Goal: Ask a question

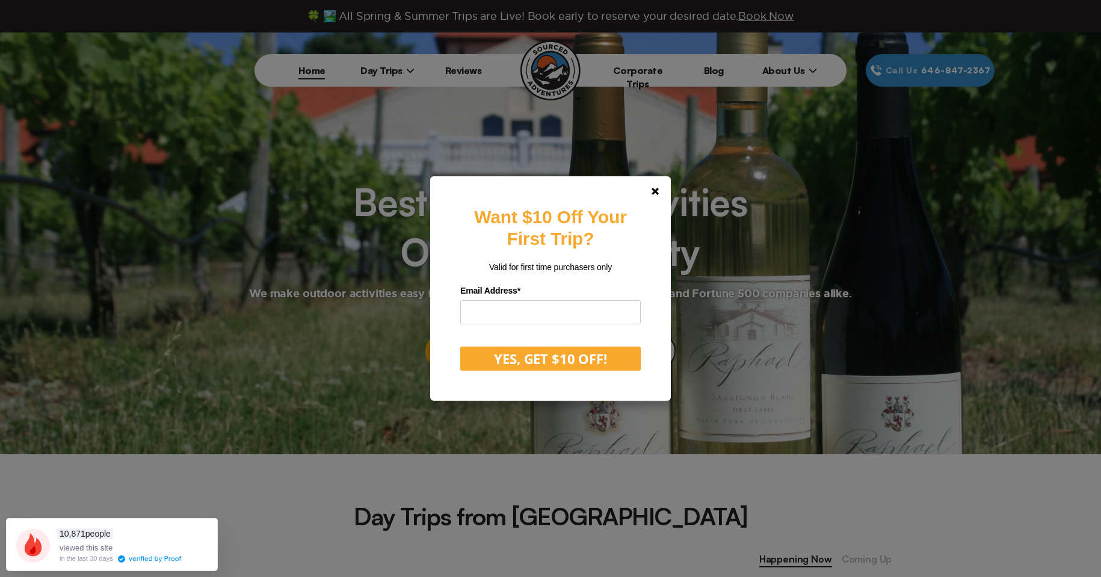
click at [385, 68] on div "Want $10 Off Your First Trip? Valid for first time purchasers only Email Addres…" at bounding box center [550, 288] width 1101 height 577
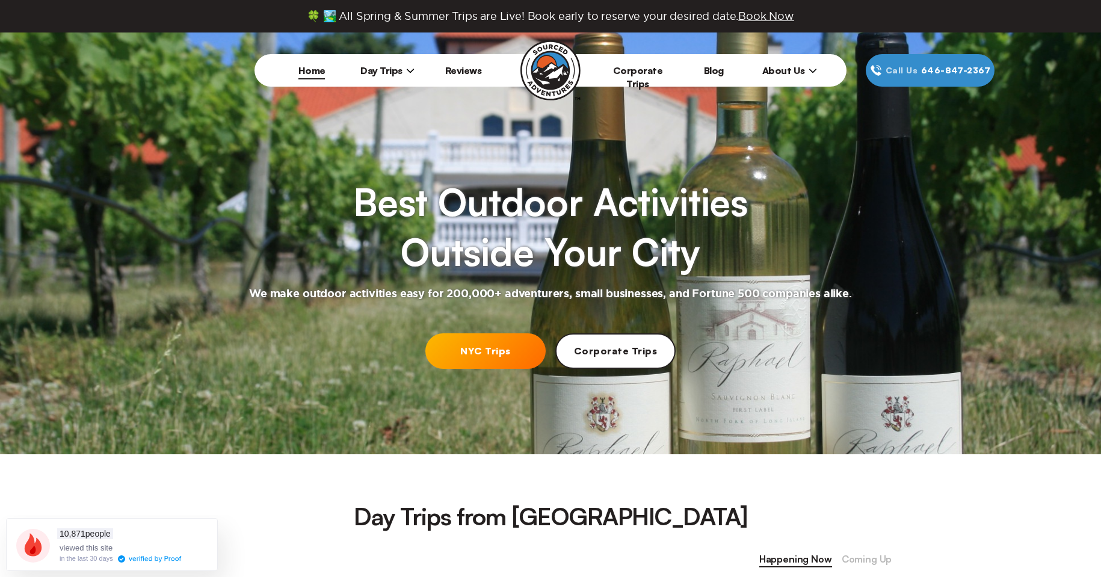
click at [385, 69] on span "Day Trips" at bounding box center [387, 70] width 54 height 12
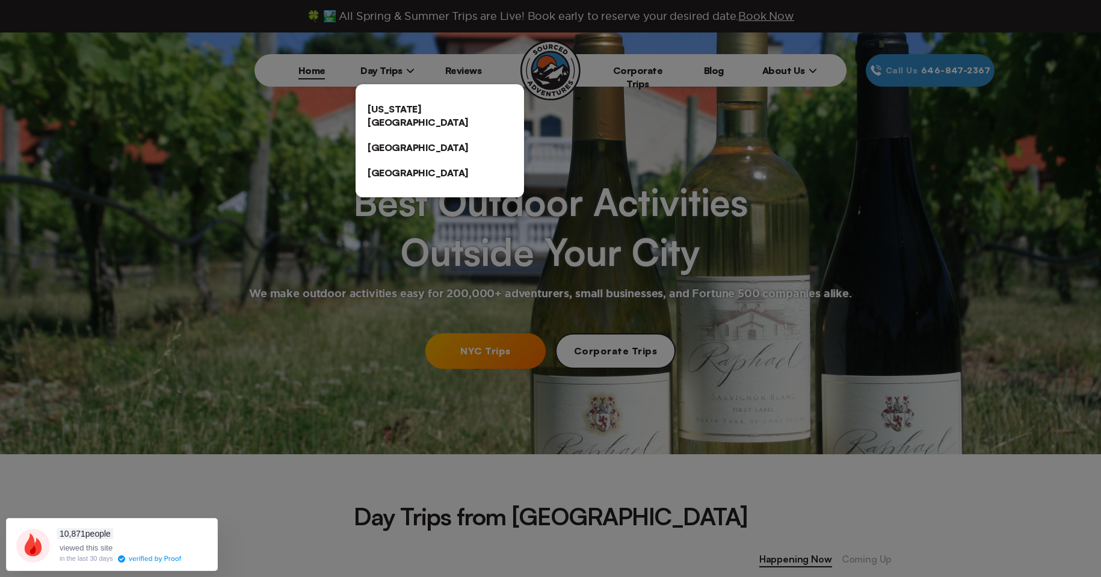
click at [392, 103] on link "[US_STATE][GEOGRAPHIC_DATA]" at bounding box center [439, 115] width 168 height 38
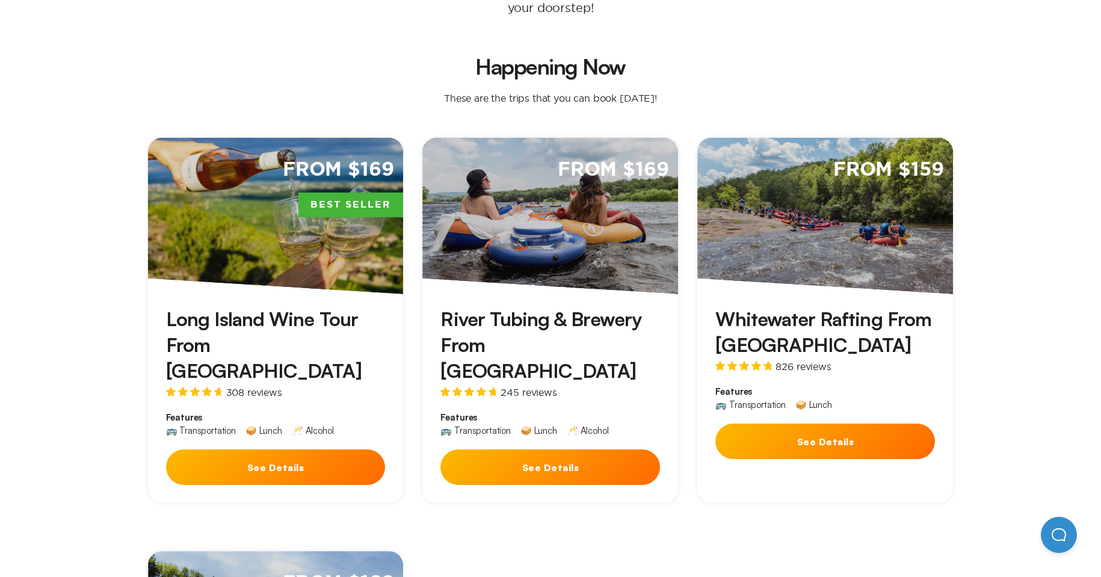
scroll to position [301, 0]
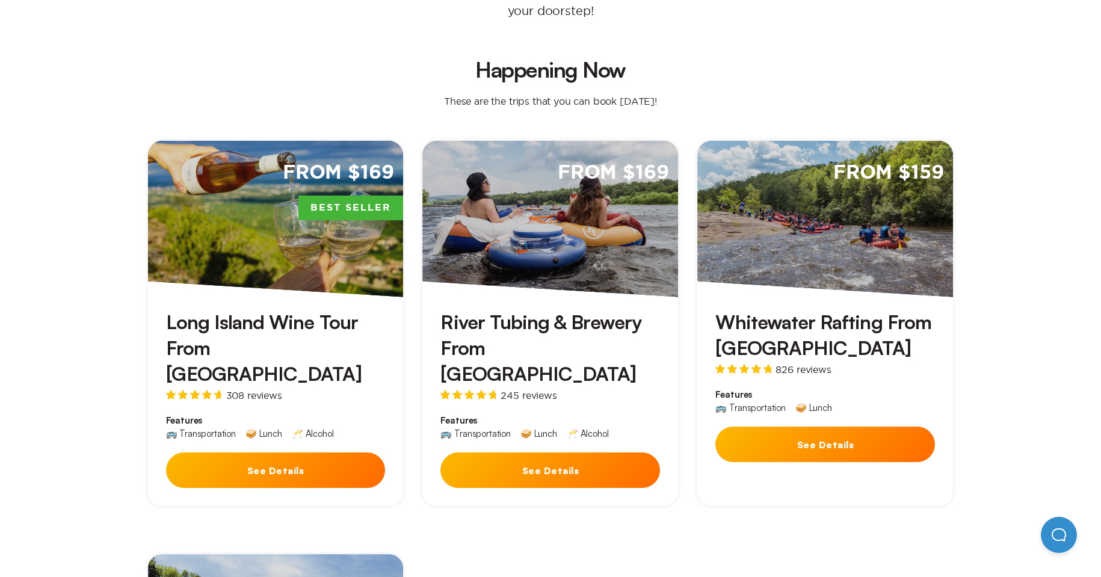
click at [833, 426] on button "See Details" at bounding box center [825, 443] width 220 height 35
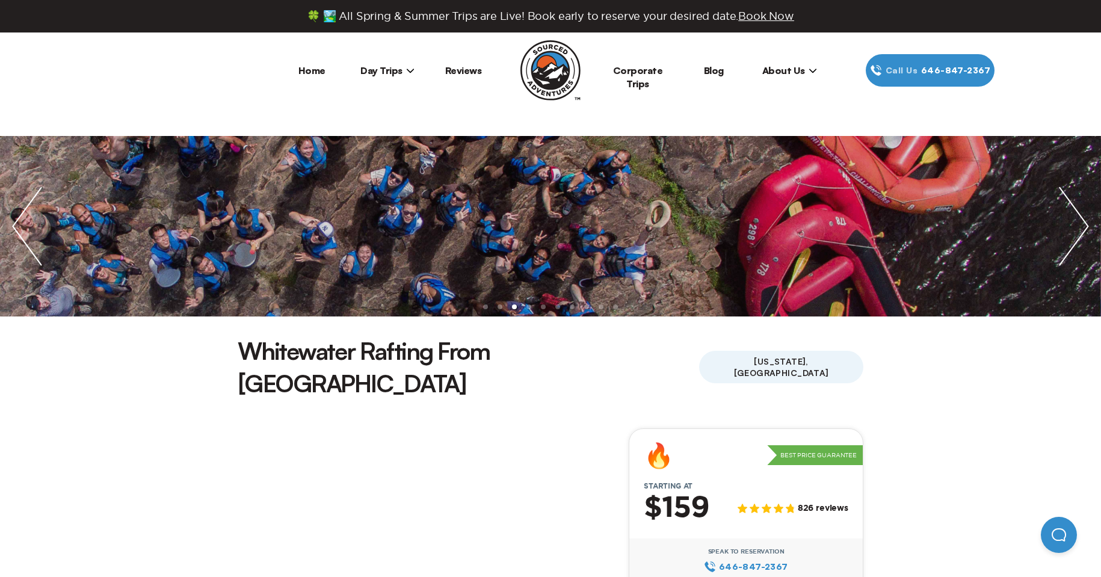
click at [790, 72] on span "About Us" at bounding box center [789, 70] width 55 height 12
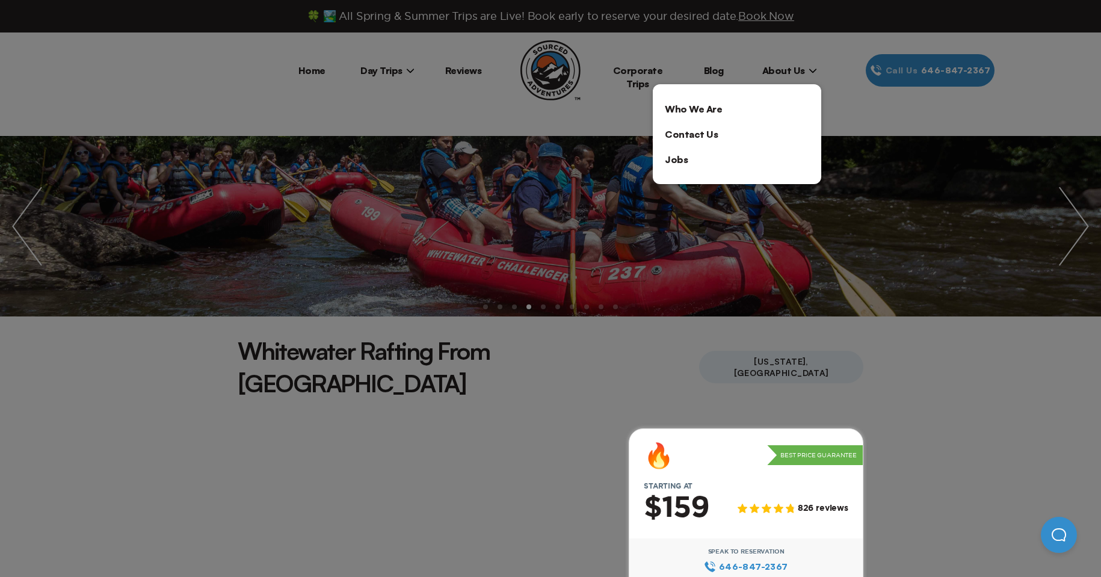
click at [476, 75] on div at bounding box center [550, 288] width 1101 height 577
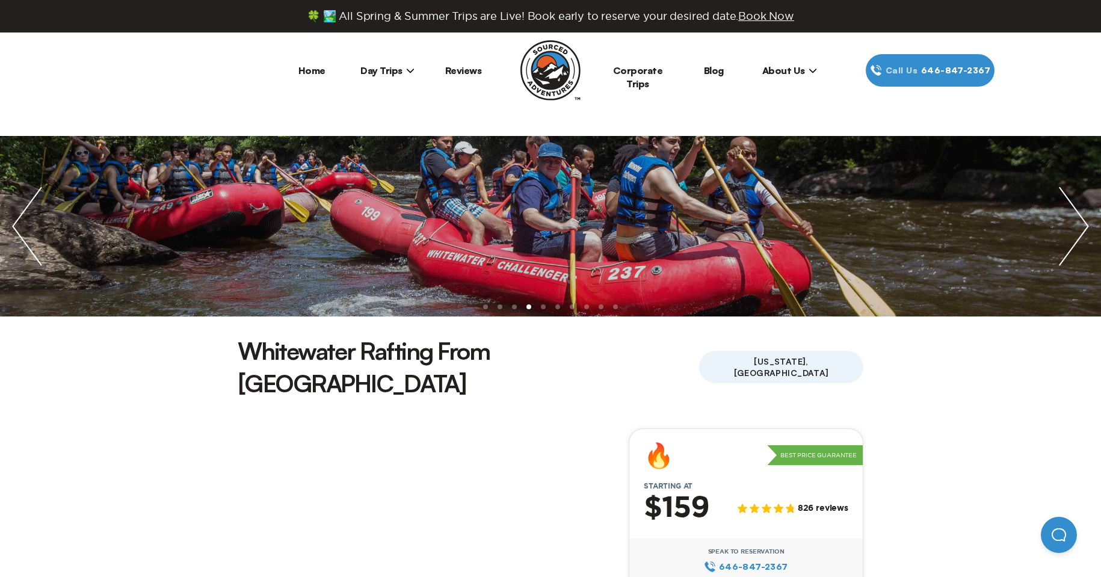
click at [476, 71] on link "Reviews" at bounding box center [463, 70] width 37 height 12
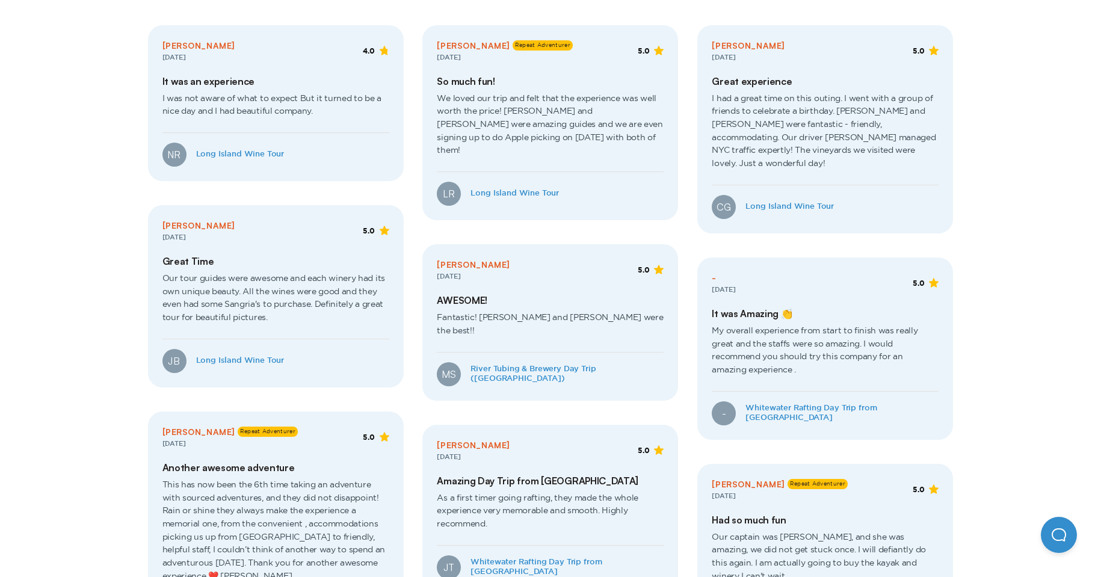
scroll to position [601, 0]
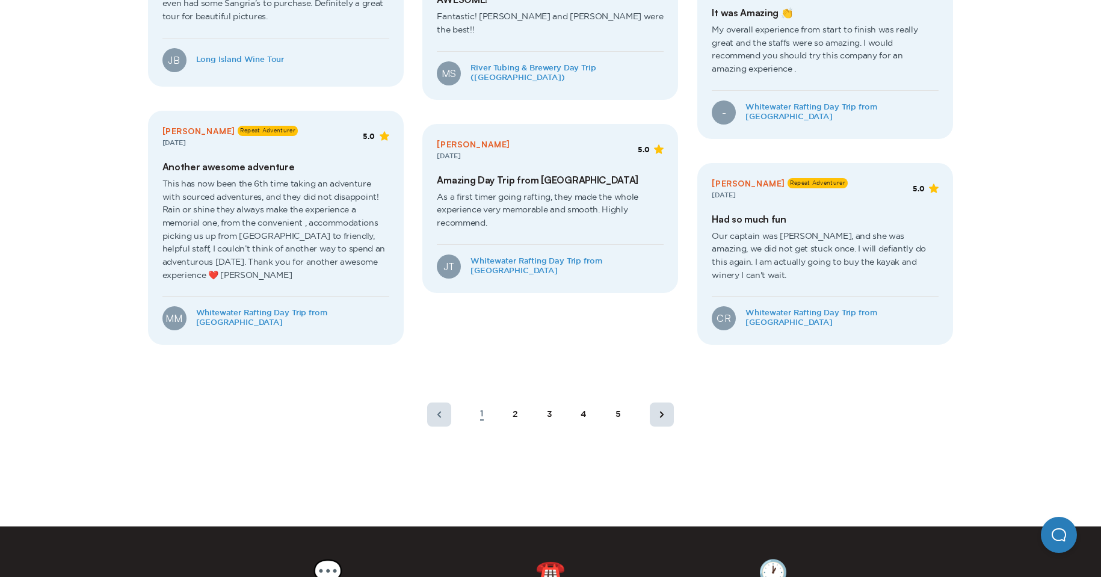
click at [1062, 525] on button "Open Beacon popover" at bounding box center [1058, 535] width 36 height 36
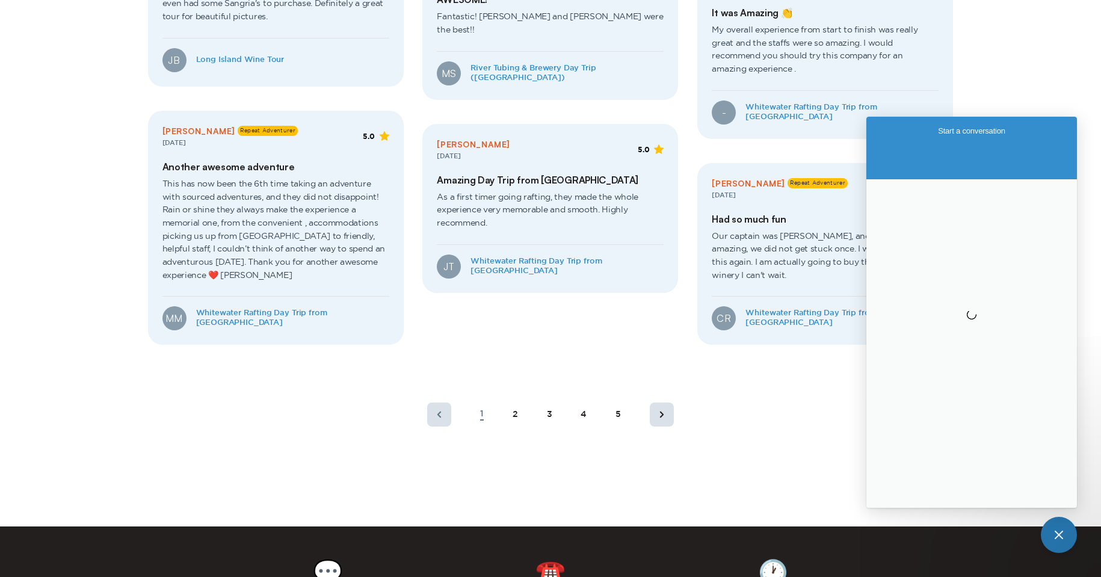
scroll to position [0, 0]
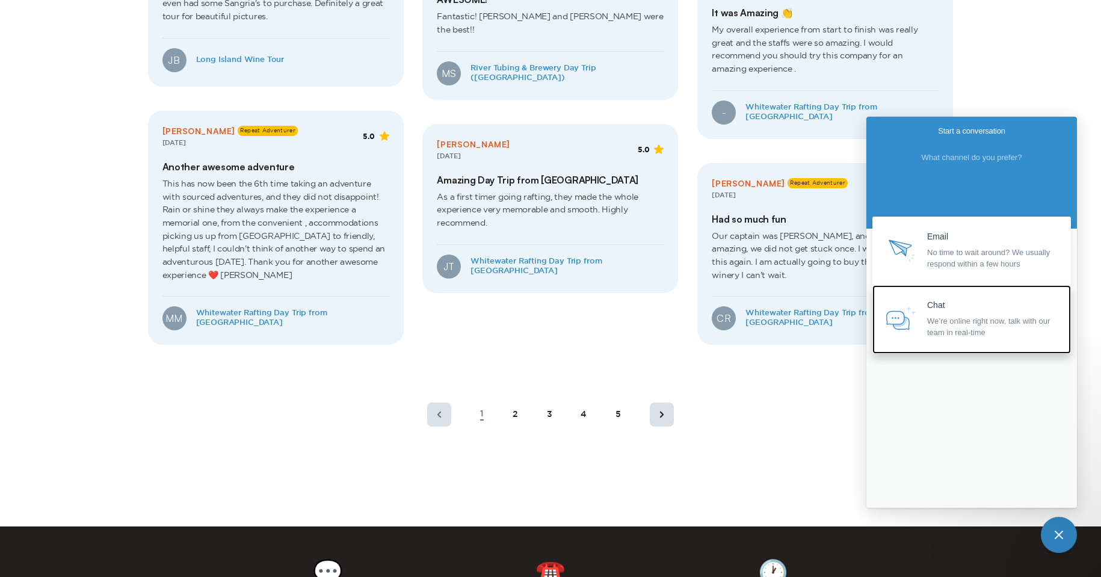
click at [928, 330] on span "We’re online right now, talk with our team in real-time" at bounding box center [993, 326] width 132 height 23
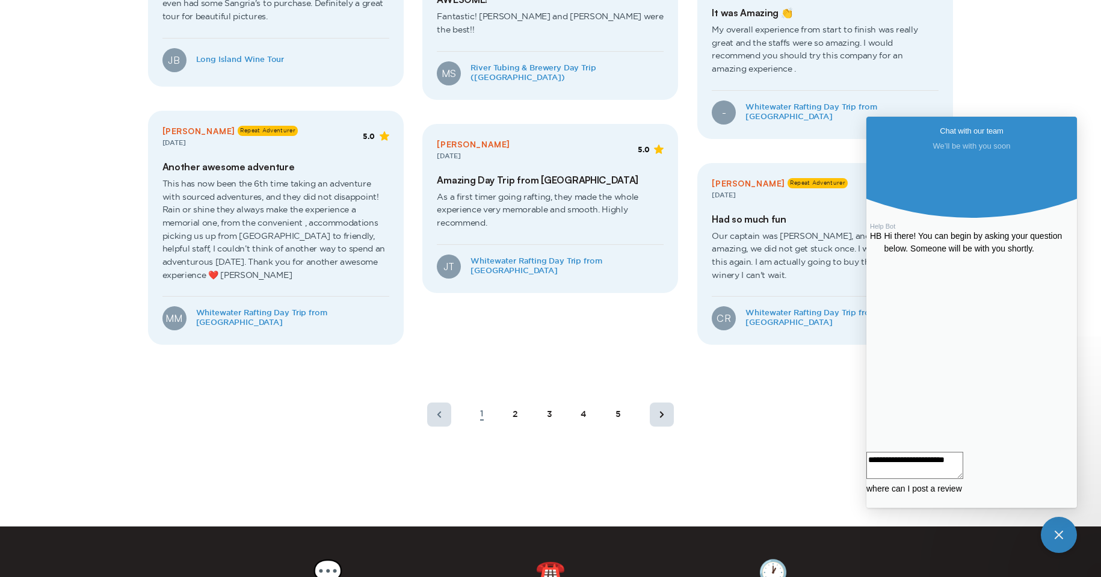
type textarea "**********"
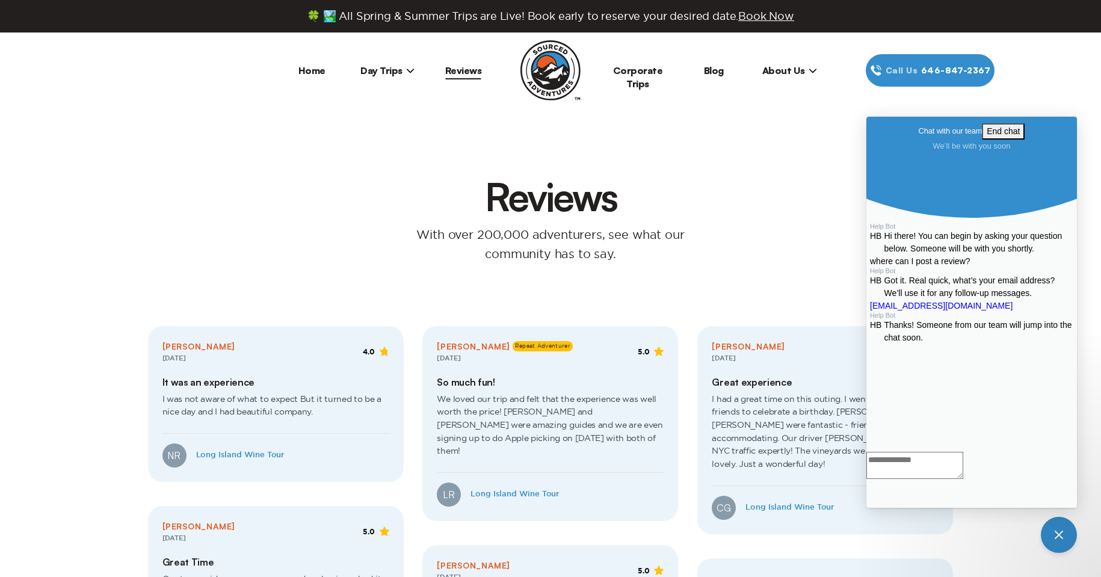
click at [788, 70] on span "About Us" at bounding box center [789, 70] width 55 height 12
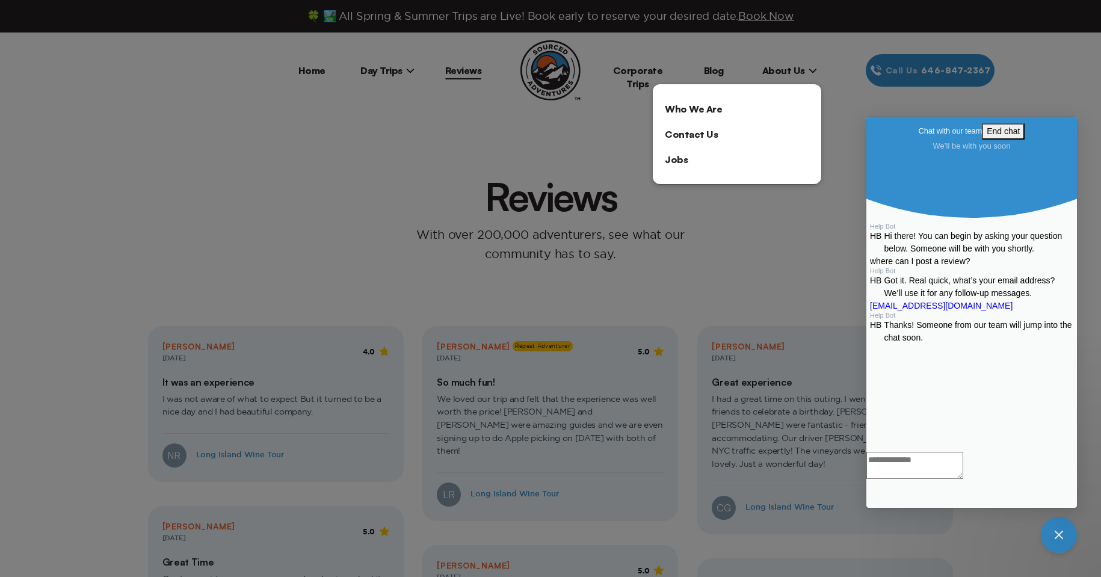
click at [713, 108] on link "Who We Are" at bounding box center [737, 108] width 168 height 25
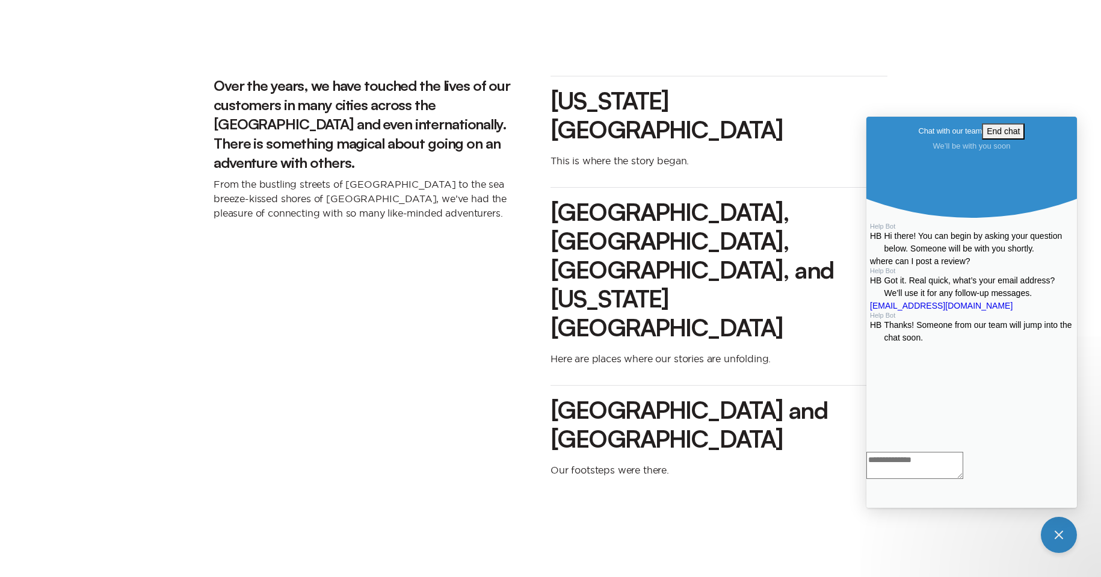
scroll to position [1443, 0]
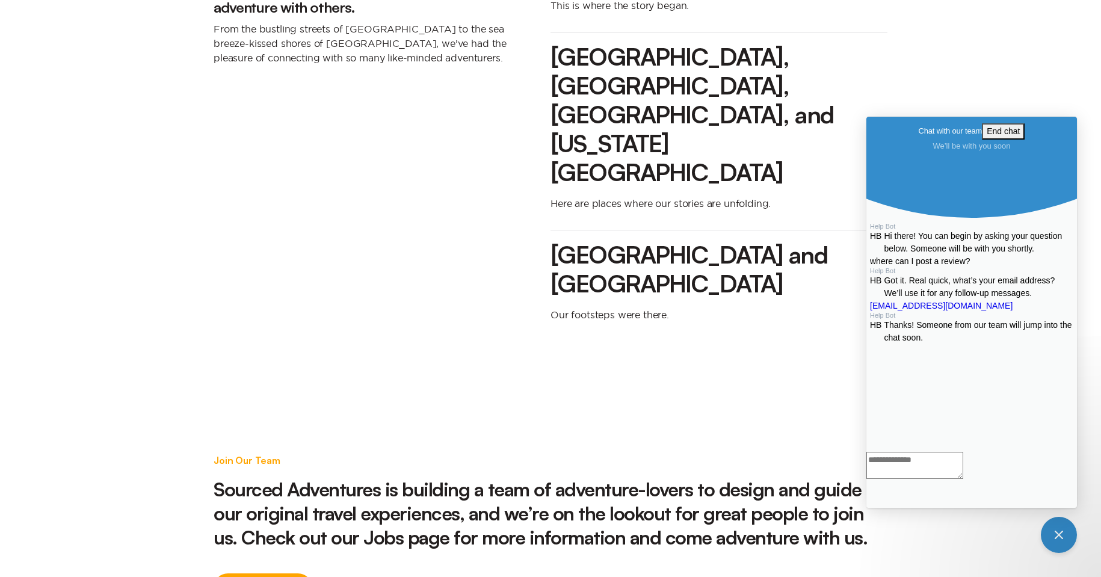
click at [239, 573] on link "View Jobs" at bounding box center [262, 587] width 99 height 29
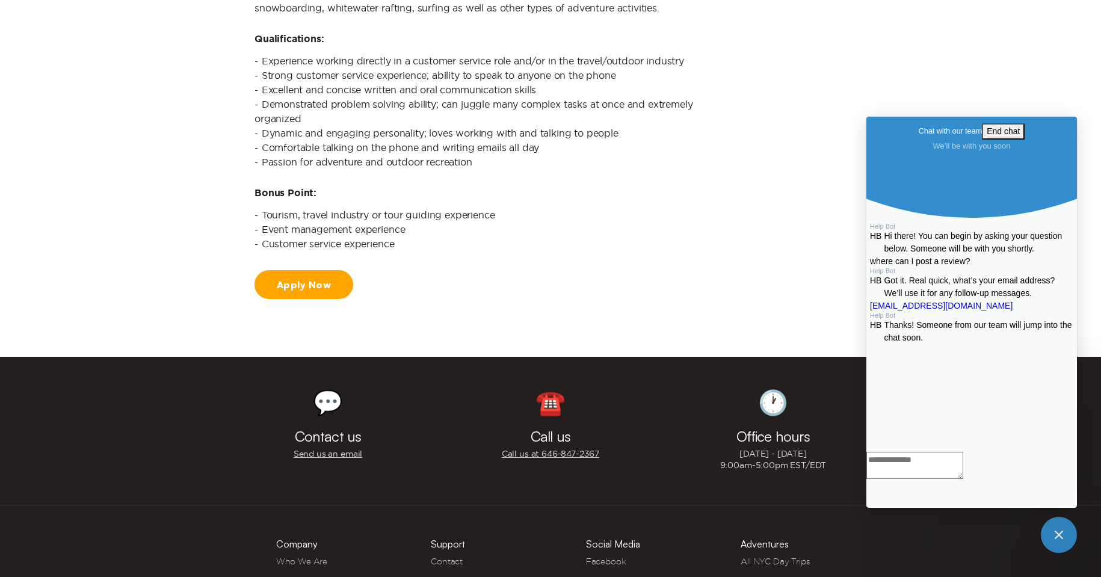
scroll to position [1443, 0]
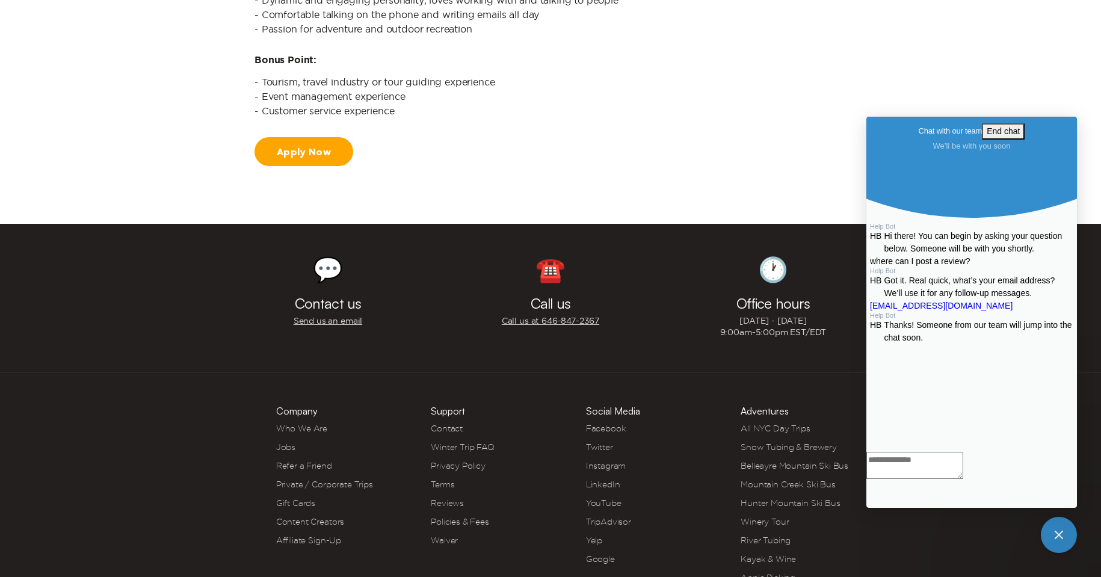
click at [599, 556] on link "Google" at bounding box center [600, 559] width 29 height 10
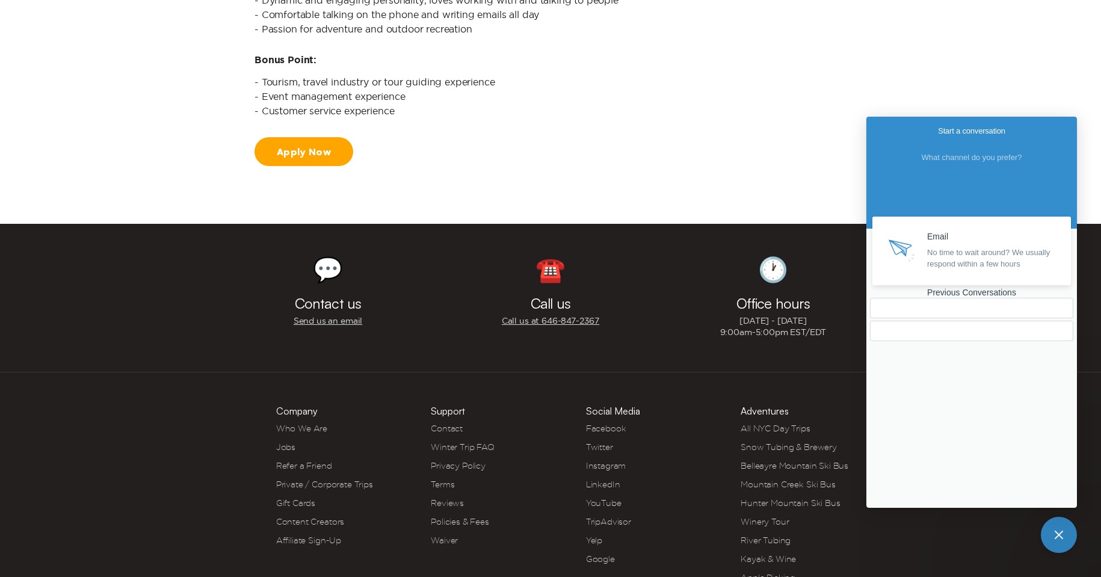
scroll to position [0, 0]
click at [995, 392] on div "Email No time to wait around? We usually respond within a few hours Previous Co…" at bounding box center [971, 350] width 203 height 267
click at [984, 298] on div "Previous Conversations" at bounding box center [971, 292] width 203 height 10
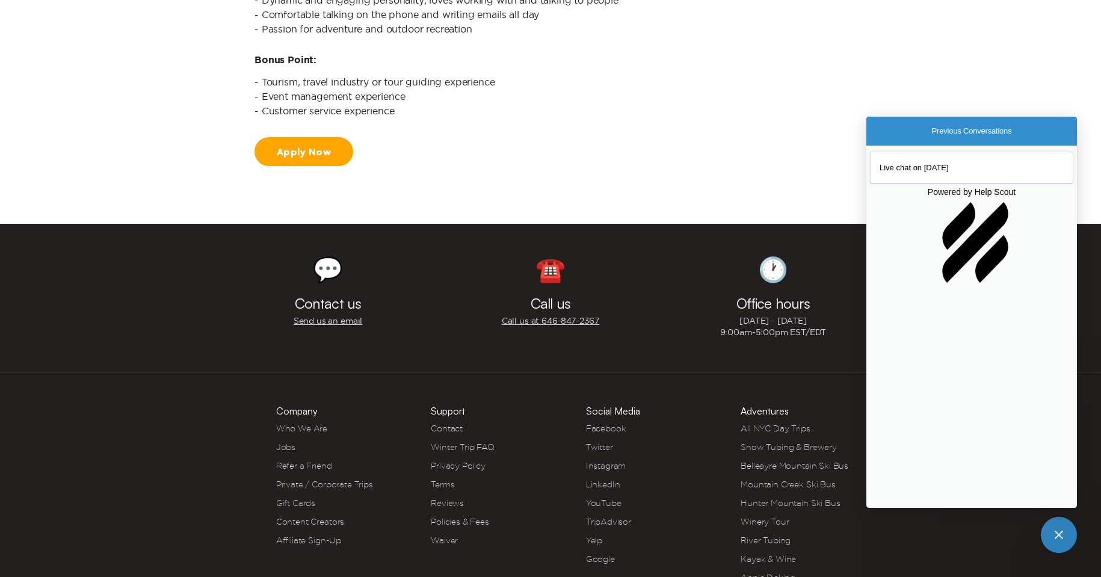
click at [932, 135] on span "Go back" at bounding box center [932, 131] width 0 height 10
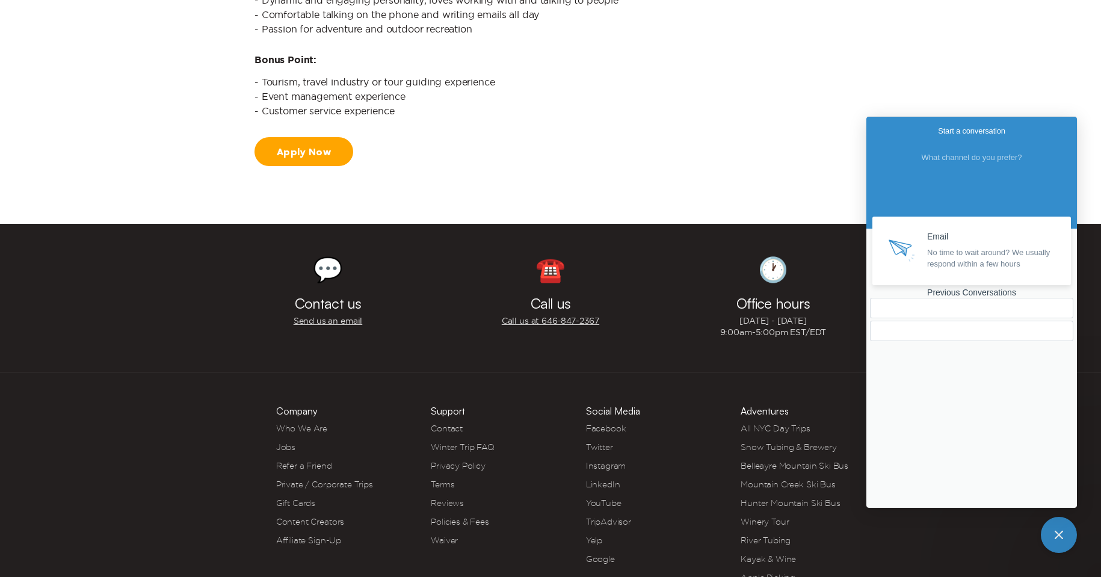
drag, startPoint x: 1033, startPoint y: 430, endPoint x: 1034, endPoint y: 387, distance: 43.3
click at [1034, 387] on div "Email No time to wait around? We usually respond within a few hours Previous Co…" at bounding box center [971, 350] width 203 height 267
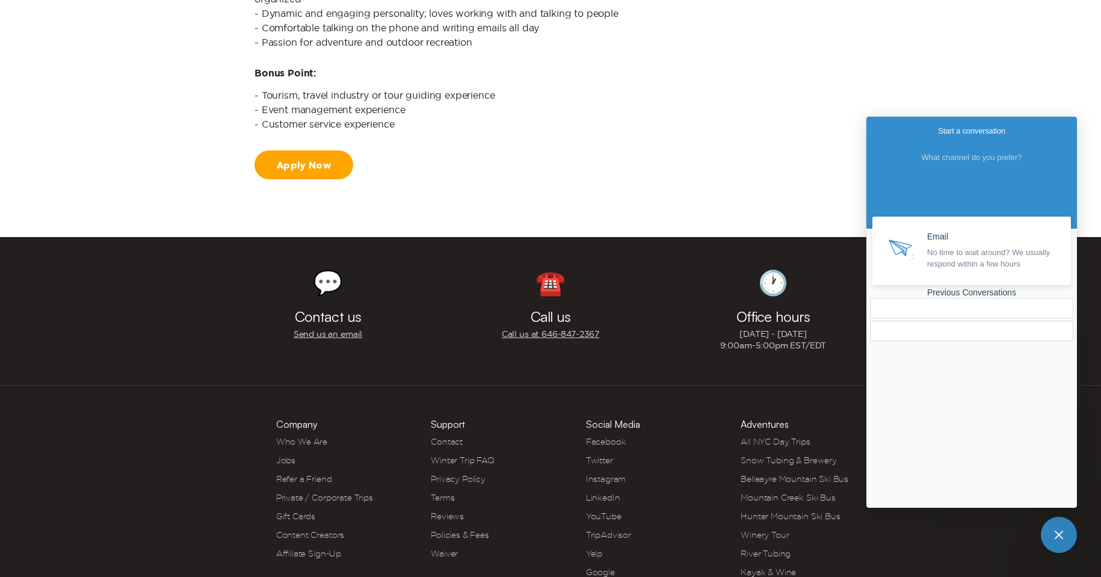
scroll to position [1540, 0]
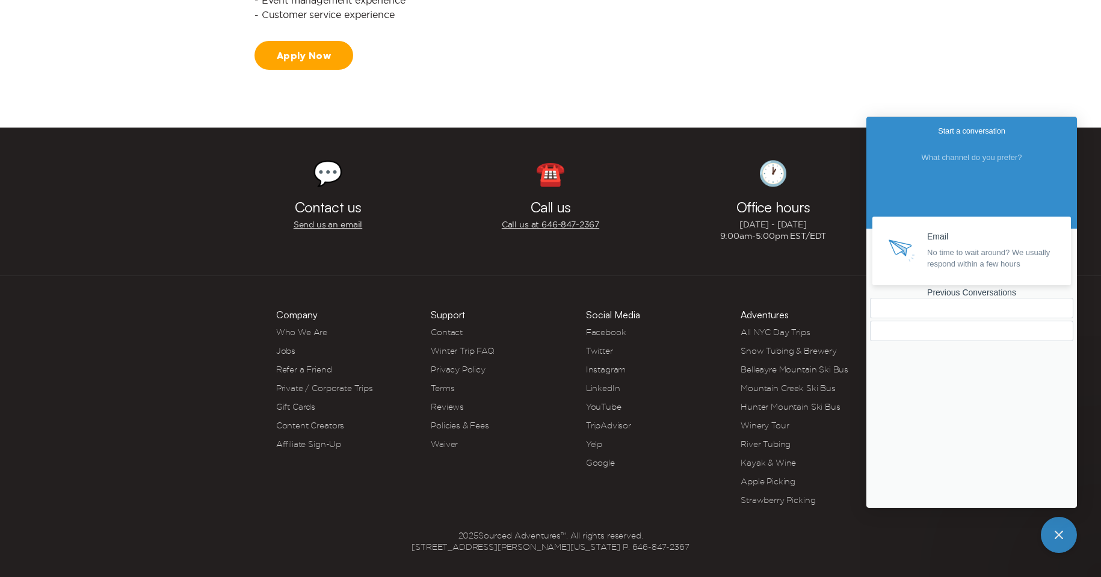
click at [947, 298] on div "Previous Conversations" at bounding box center [971, 292] width 203 height 10
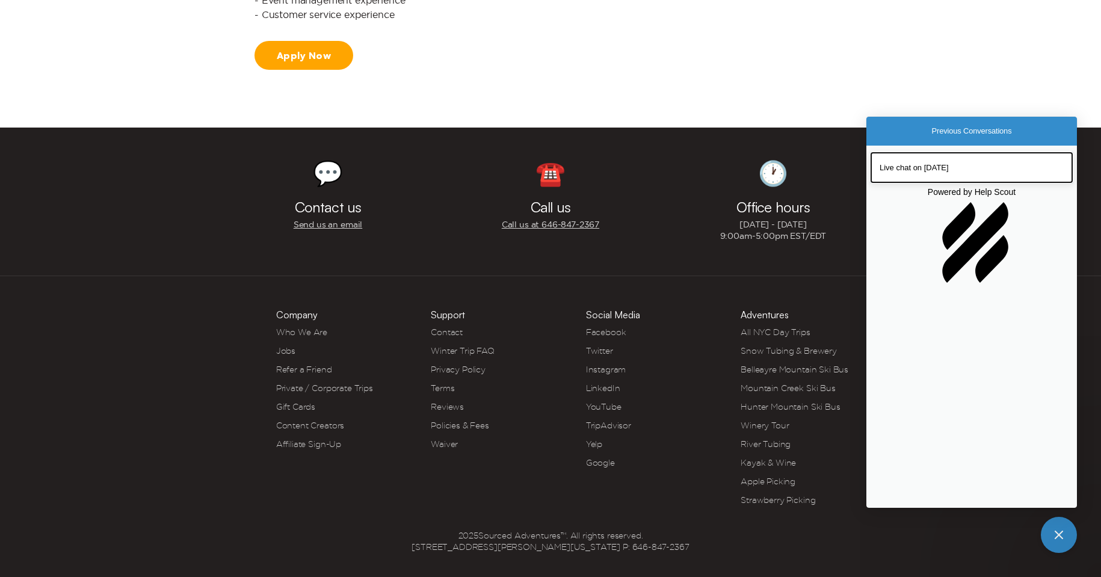
click at [930, 167] on span "Live chat on Aug 18" at bounding box center [913, 167] width 69 height 9
drag, startPoint x: 1033, startPoint y: 375, endPoint x: 1024, endPoint y: 331, distance: 45.4
click at [1024, 524] on div "Live chat on Aug 18 You 13m where can I post a review?" at bounding box center [971, 548] width 209 height 49
click at [876, 508] on button "Close" at bounding box center [872, 516] width 10 height 16
click at [610, 331] on link "Facebook" at bounding box center [606, 332] width 40 height 10
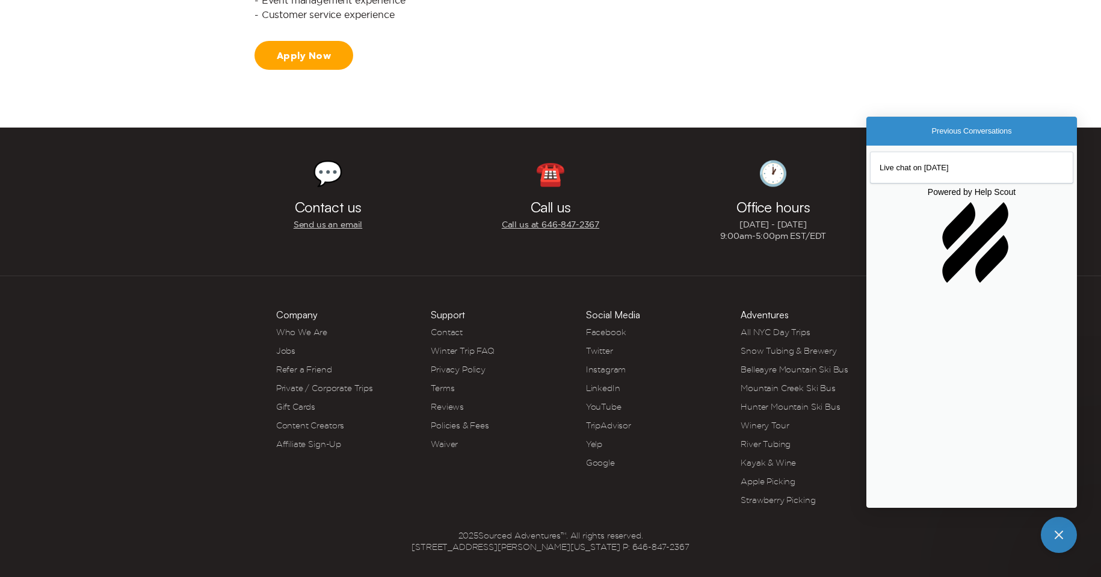
click at [611, 426] on link "TripAdvisor" at bounding box center [608, 425] width 45 height 10
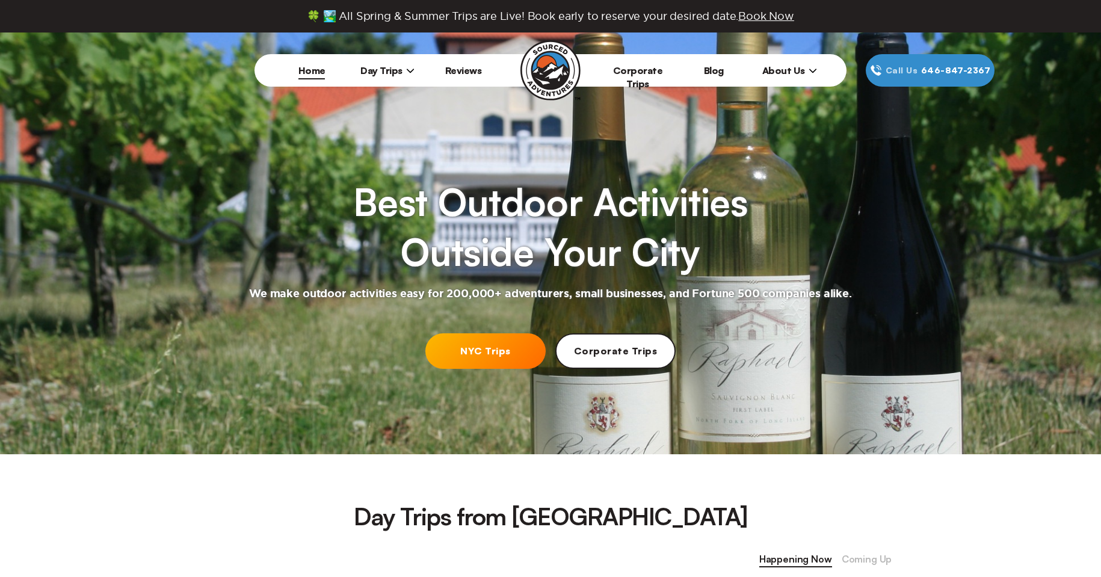
click at [392, 70] on span "Day Trips" at bounding box center [387, 70] width 54 height 12
click at [309, 73] on link "Home" at bounding box center [311, 70] width 27 height 12
click at [385, 70] on span "Day Trips" at bounding box center [387, 70] width 54 height 12
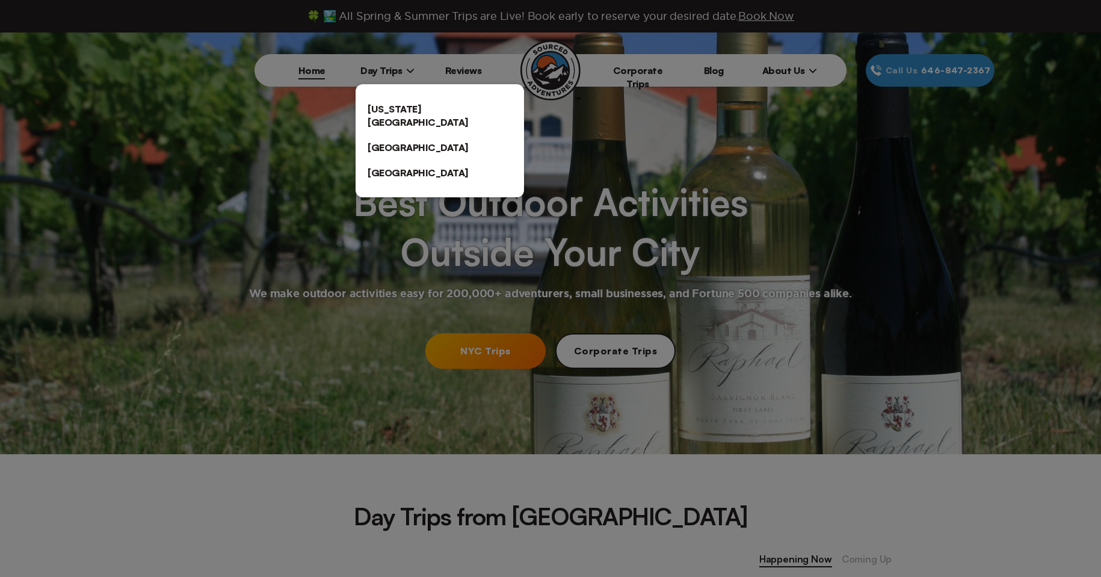
click at [391, 108] on link "[US_STATE][GEOGRAPHIC_DATA]" at bounding box center [439, 115] width 168 height 38
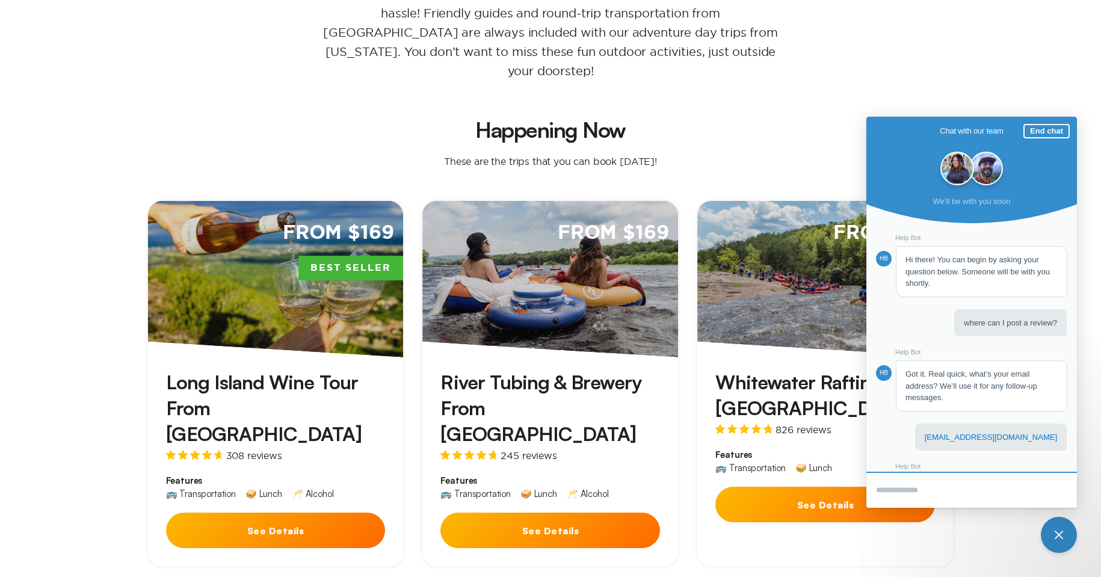
scroll to position [60, 0]
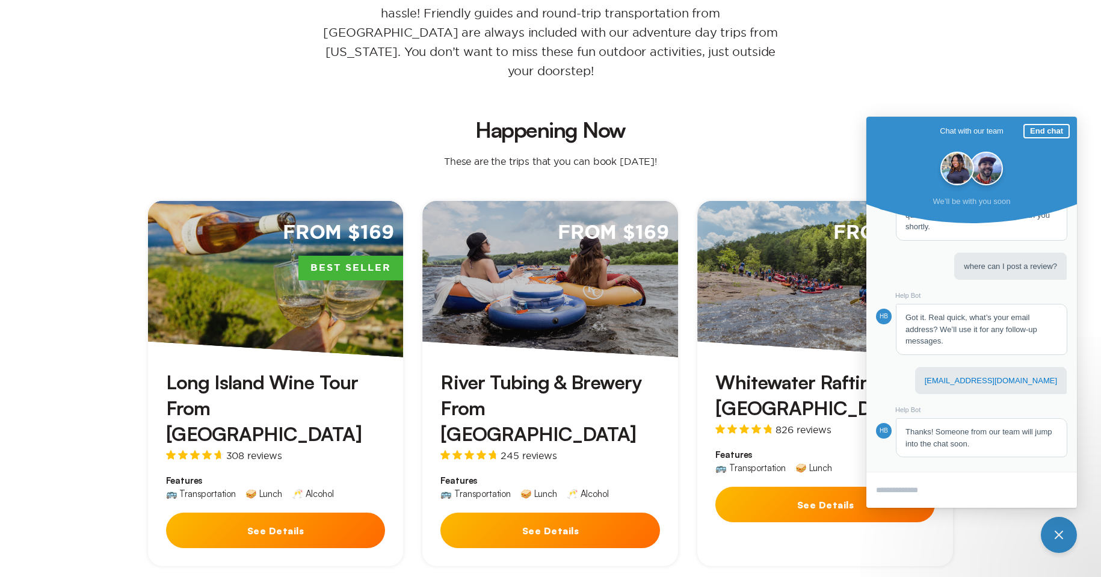
click at [746, 266] on div "From $159" at bounding box center [825, 279] width 256 height 156
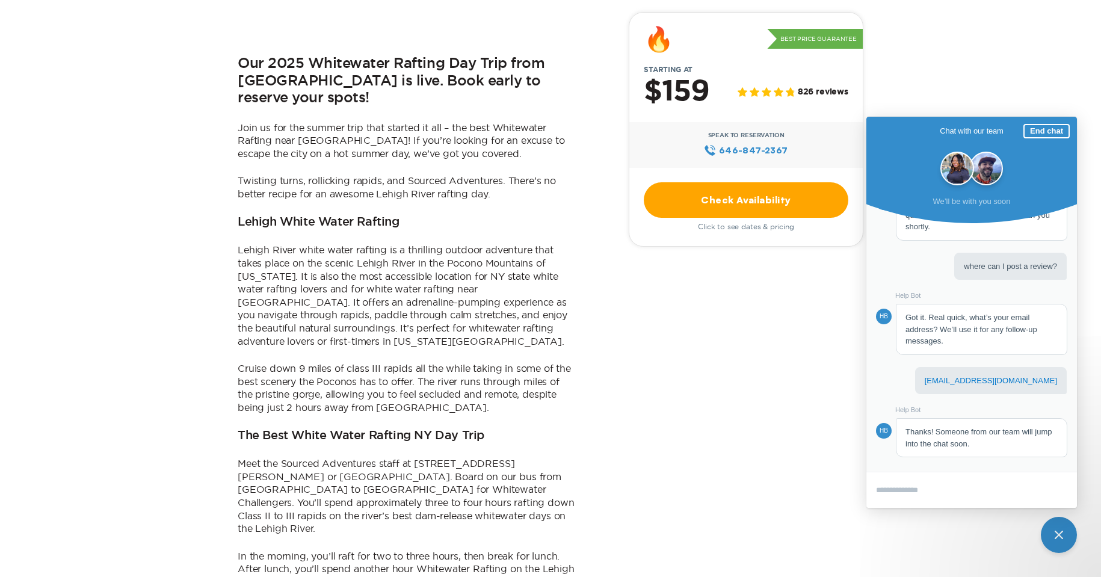
scroll to position [722, 0]
